Goal: Transaction & Acquisition: Purchase product/service

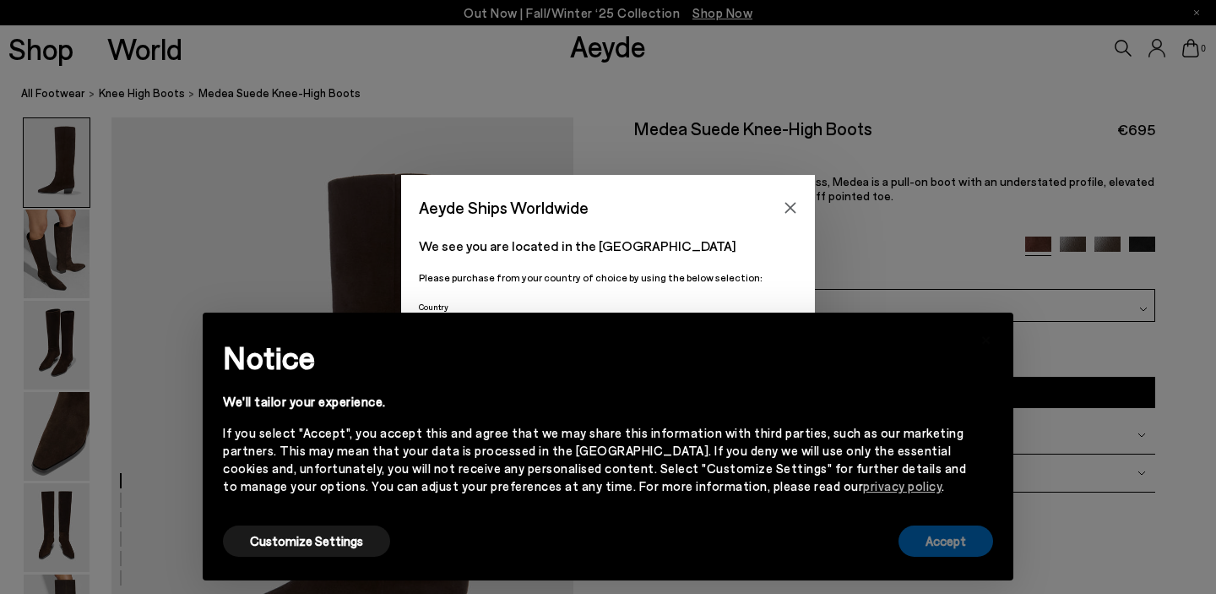
click at [953, 546] on button "Accept" at bounding box center [945, 540] width 95 height 31
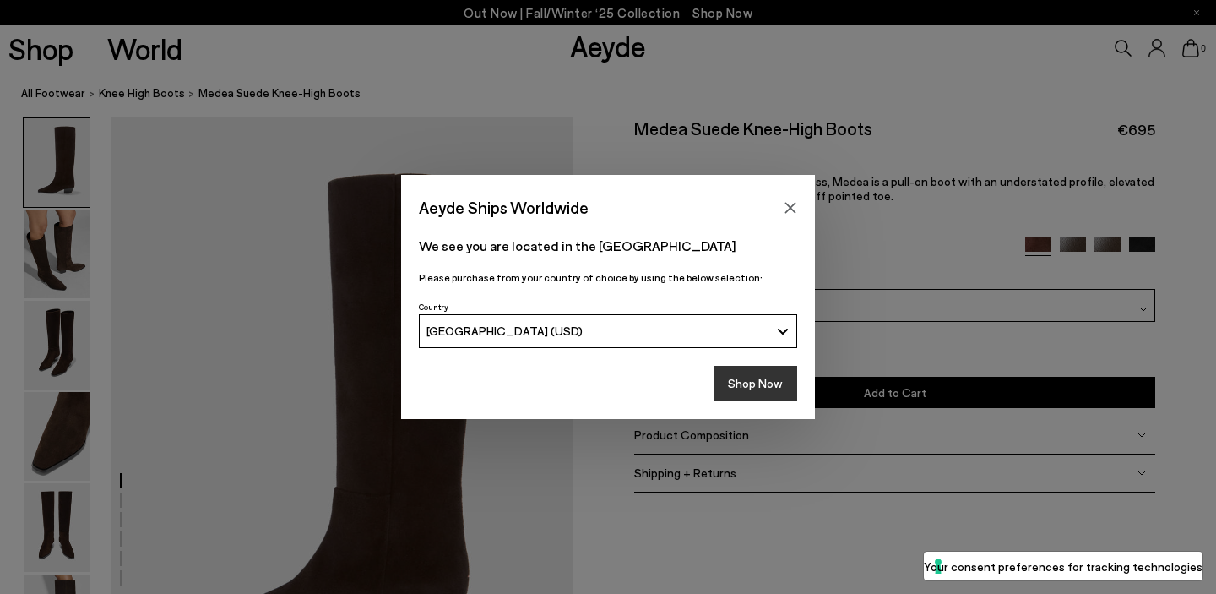
click at [771, 379] on button "Shop Now" at bounding box center [756, 383] width 84 height 35
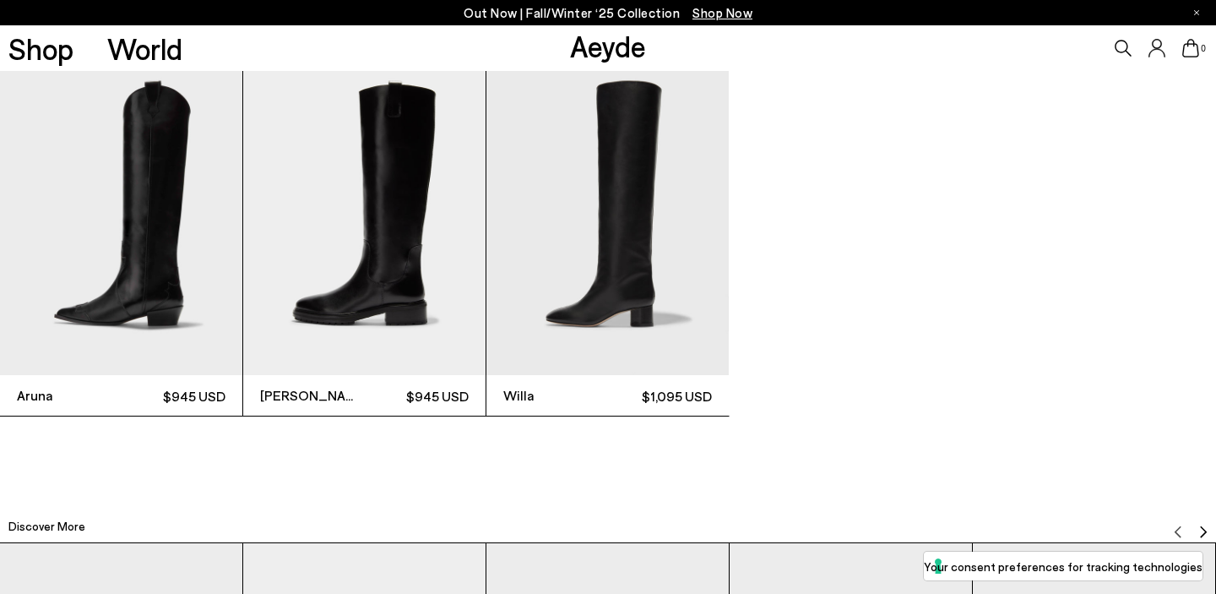
scroll to position [3909, 0]
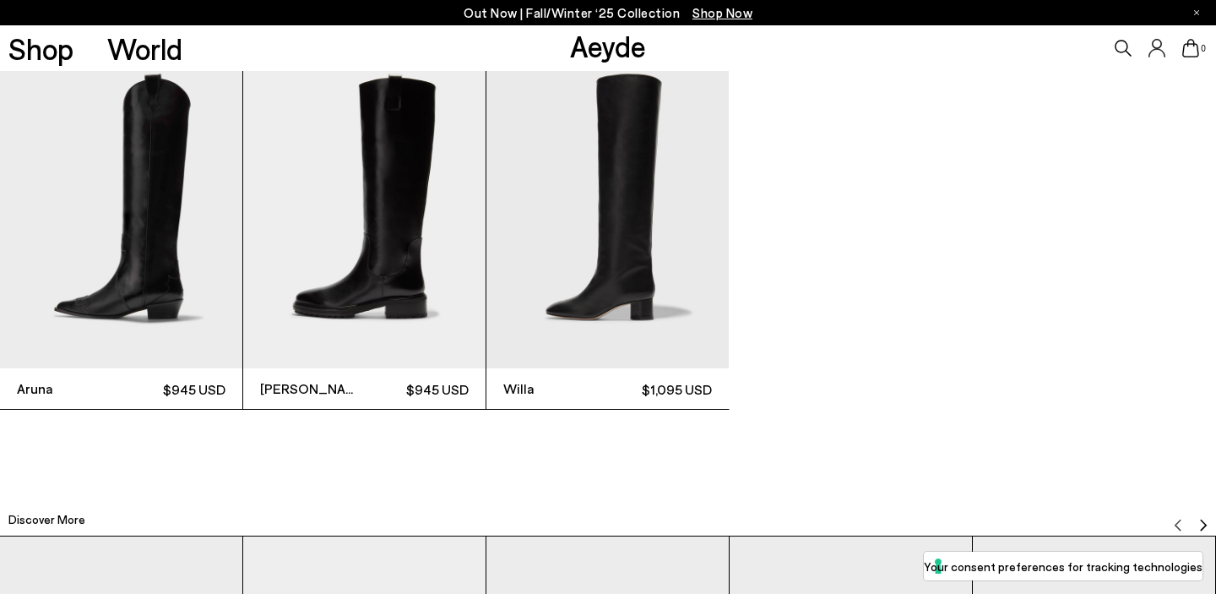
click at [163, 296] on img "1 / 3" at bounding box center [121, 206] width 242 height 323
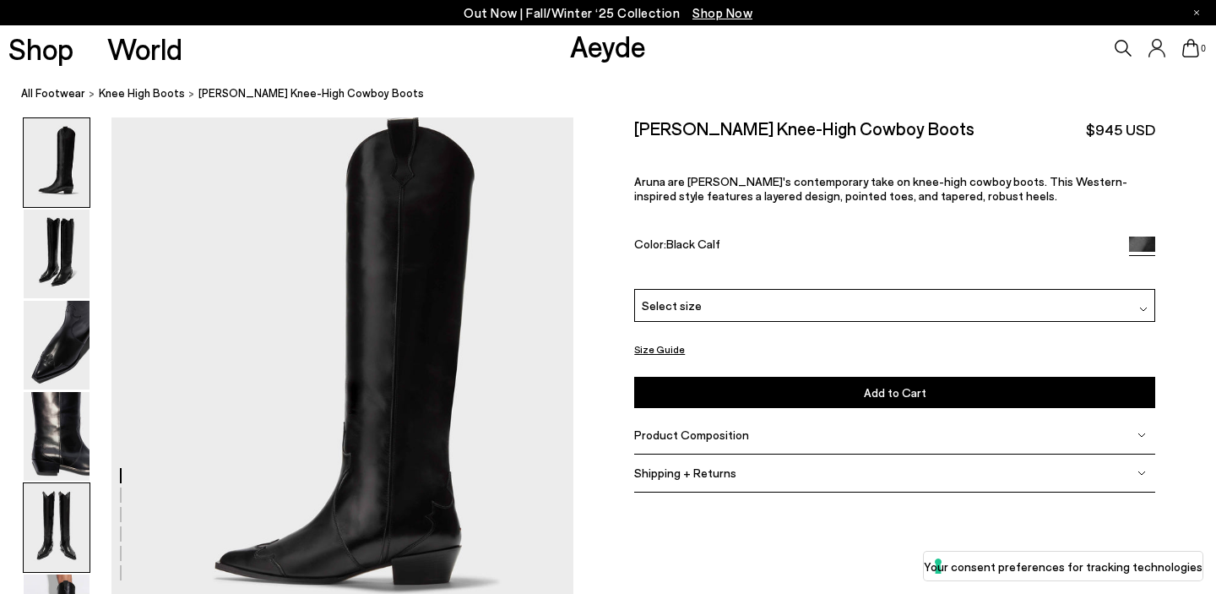
click at [55, 538] on img at bounding box center [57, 527] width 66 height 89
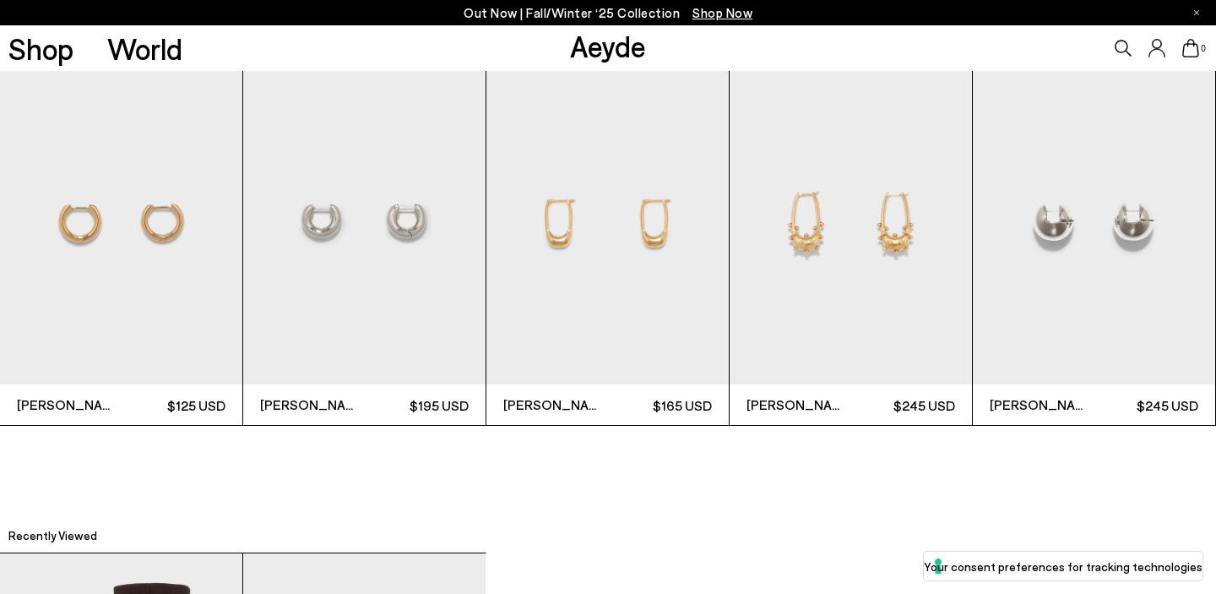
scroll to position [4513, 0]
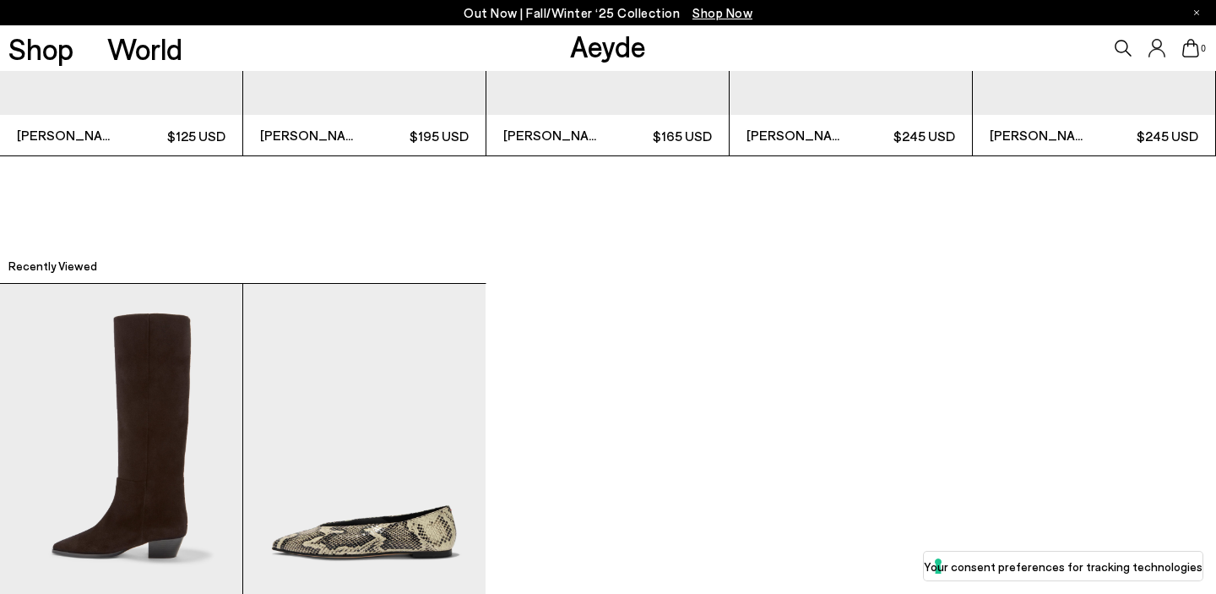
click at [302, 523] on img "2 / 2" at bounding box center [364, 445] width 242 height 323
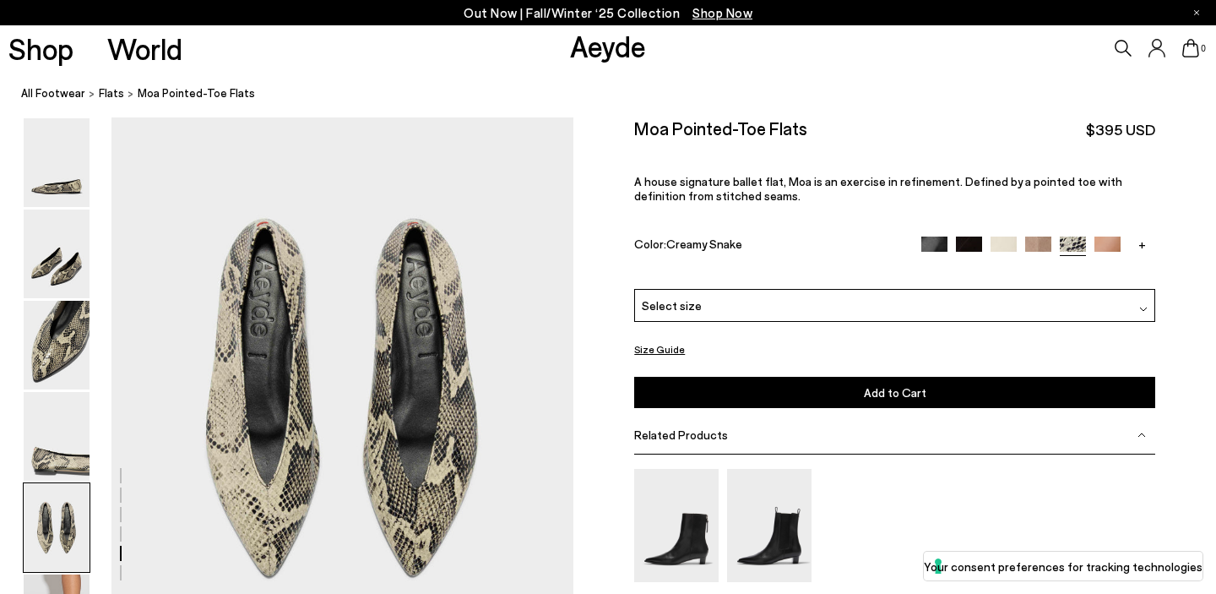
scroll to position [2372, 0]
